Goal: Task Accomplishment & Management: Use online tool/utility

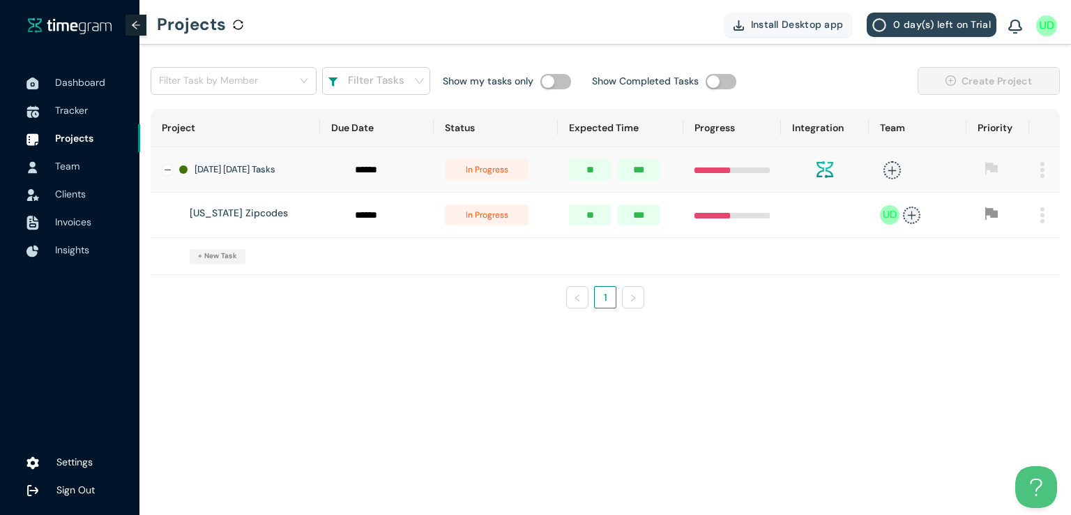
click at [77, 113] on span "Tracker" at bounding box center [71, 110] width 33 height 13
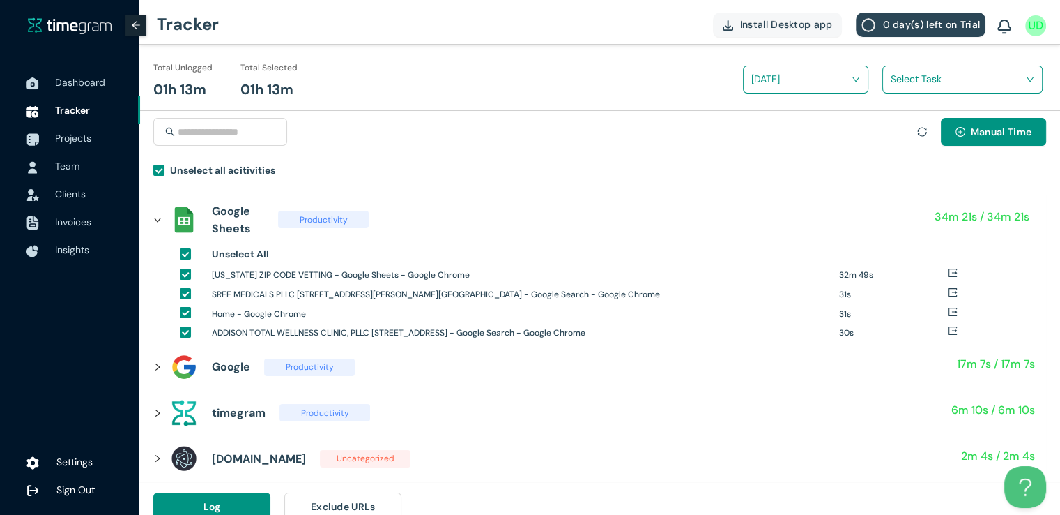
click at [927, 70] on input "search" at bounding box center [958, 78] width 134 height 21
click at [895, 126] on div "[US_STATE] Zipcodes" at bounding box center [962, 130] width 159 height 22
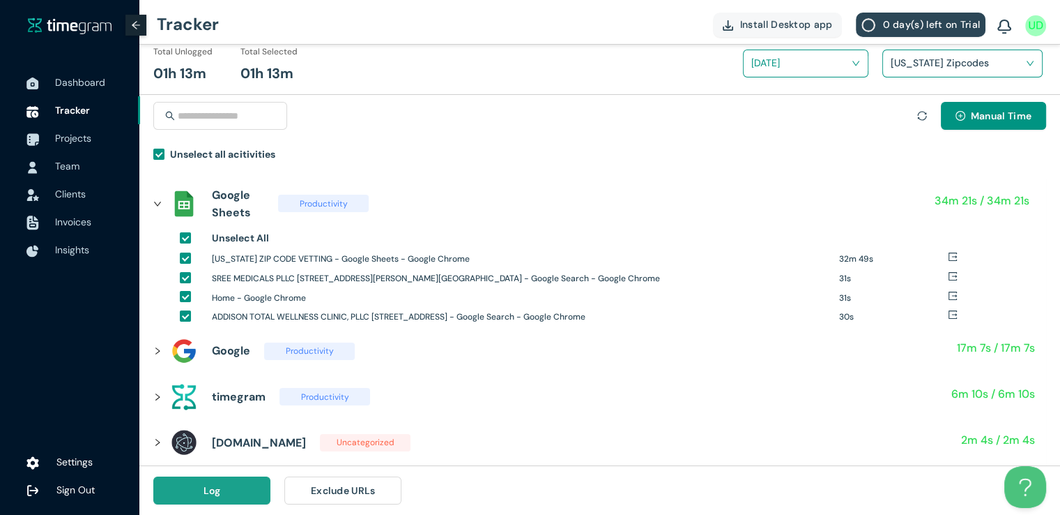
click at [238, 487] on button "Log" at bounding box center [211, 490] width 117 height 28
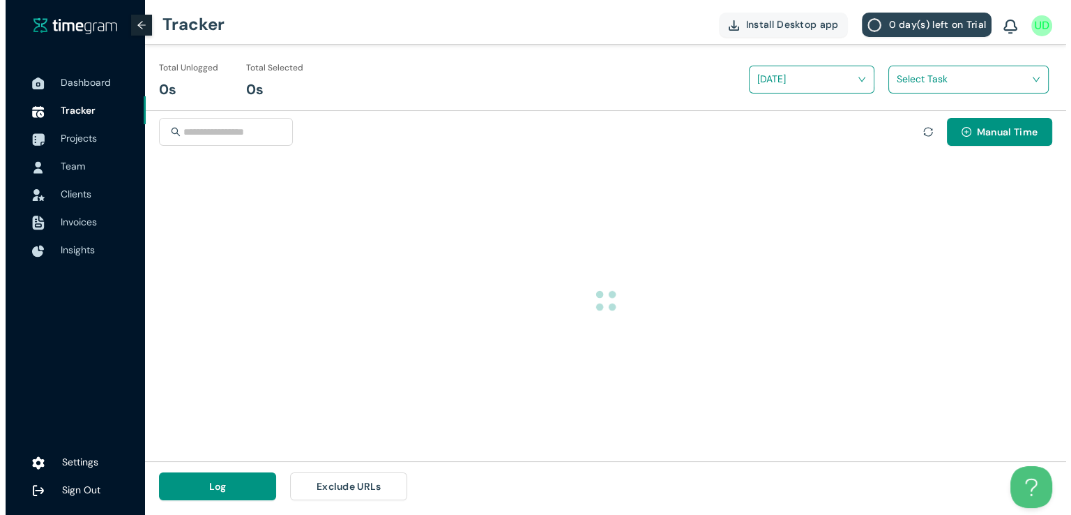
scroll to position [0, 0]
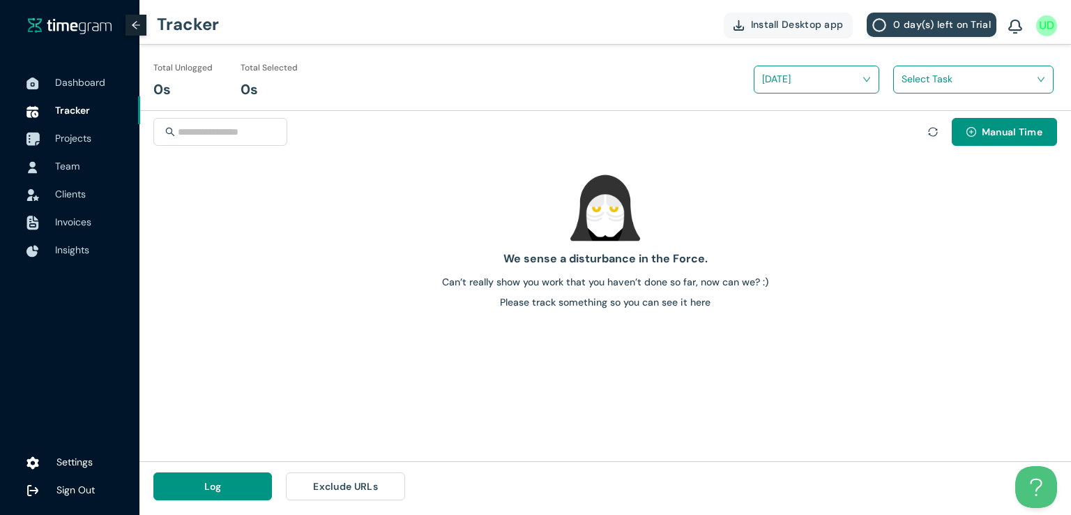
click at [79, 137] on span "Projects" at bounding box center [73, 138] width 36 height 13
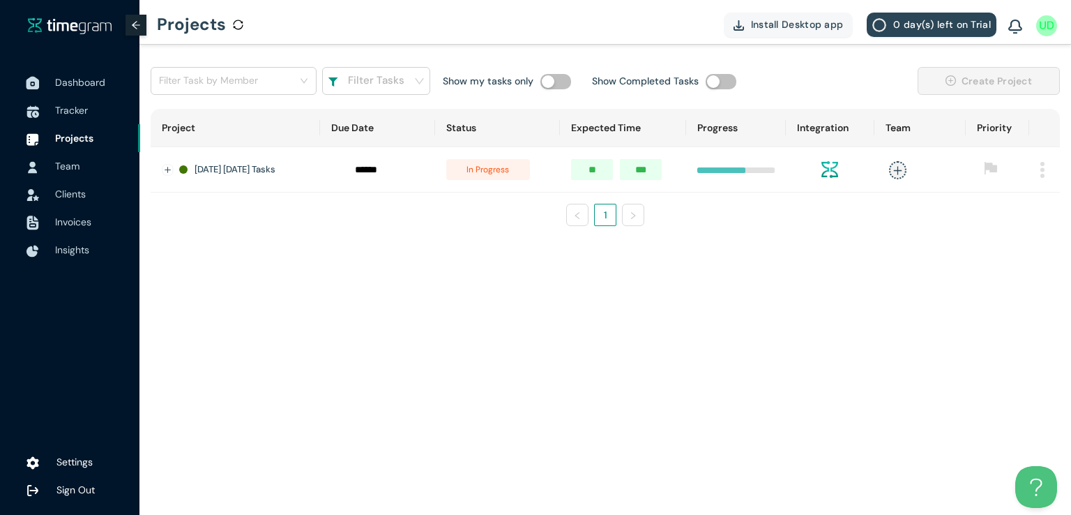
click at [68, 77] on span "Dashboard" at bounding box center [80, 82] width 50 height 13
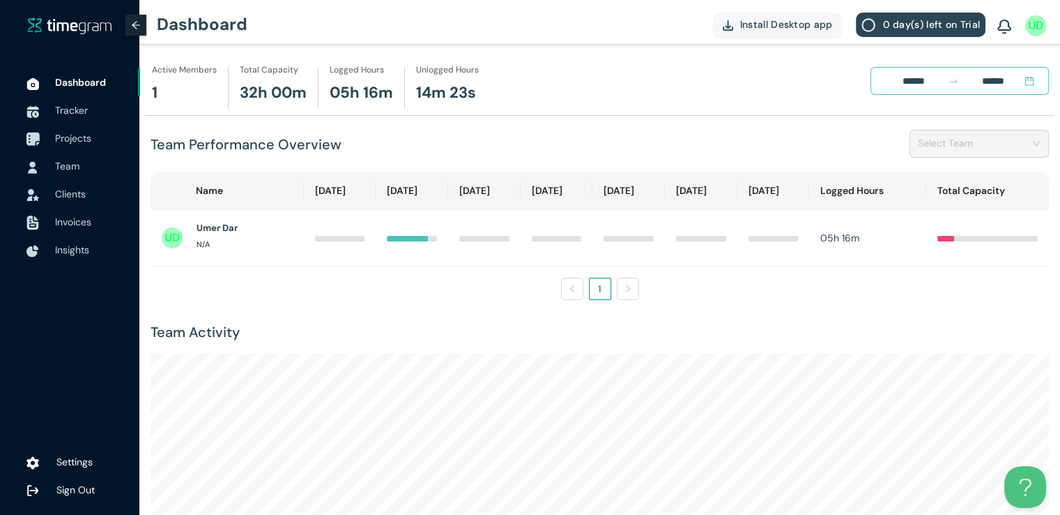
click at [73, 135] on span "Projects" at bounding box center [73, 138] width 36 height 13
